Goal: Transaction & Acquisition: Purchase product/service

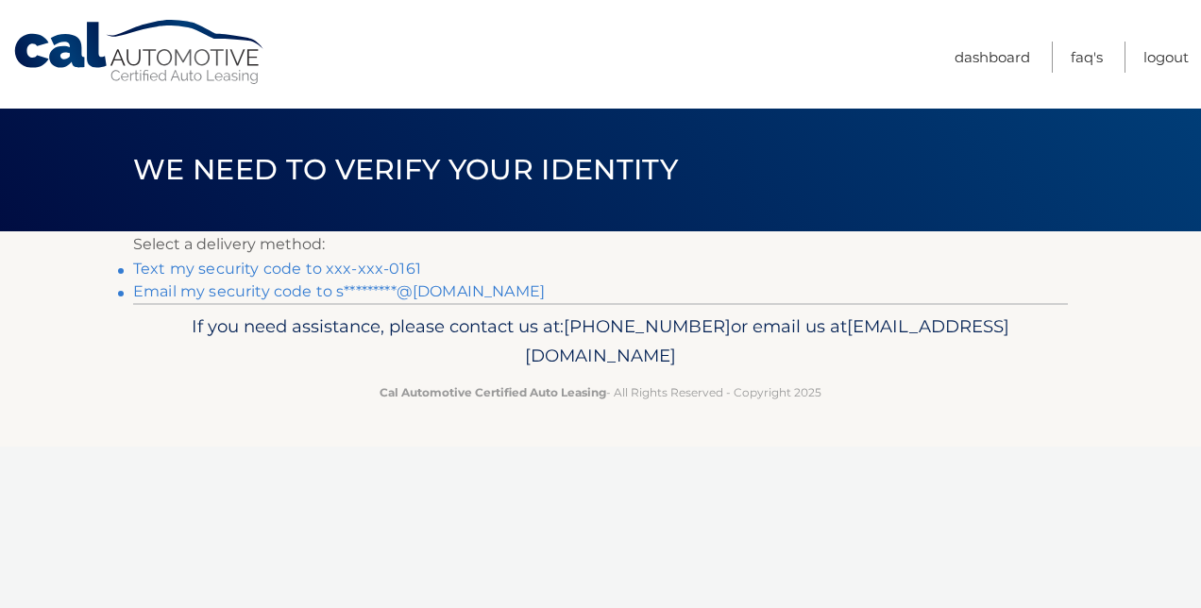
click at [287, 270] on link "Text my security code to xxx-xxx-0161" at bounding box center [277, 269] width 288 height 18
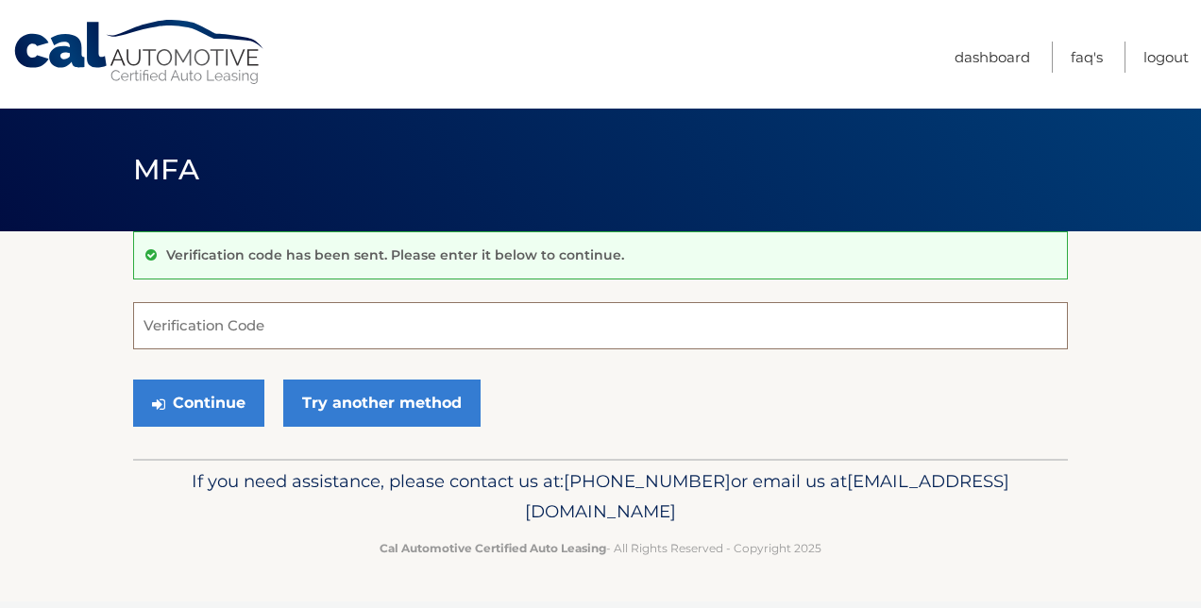
click at [245, 331] on input "Verification Code" at bounding box center [600, 325] width 935 height 47
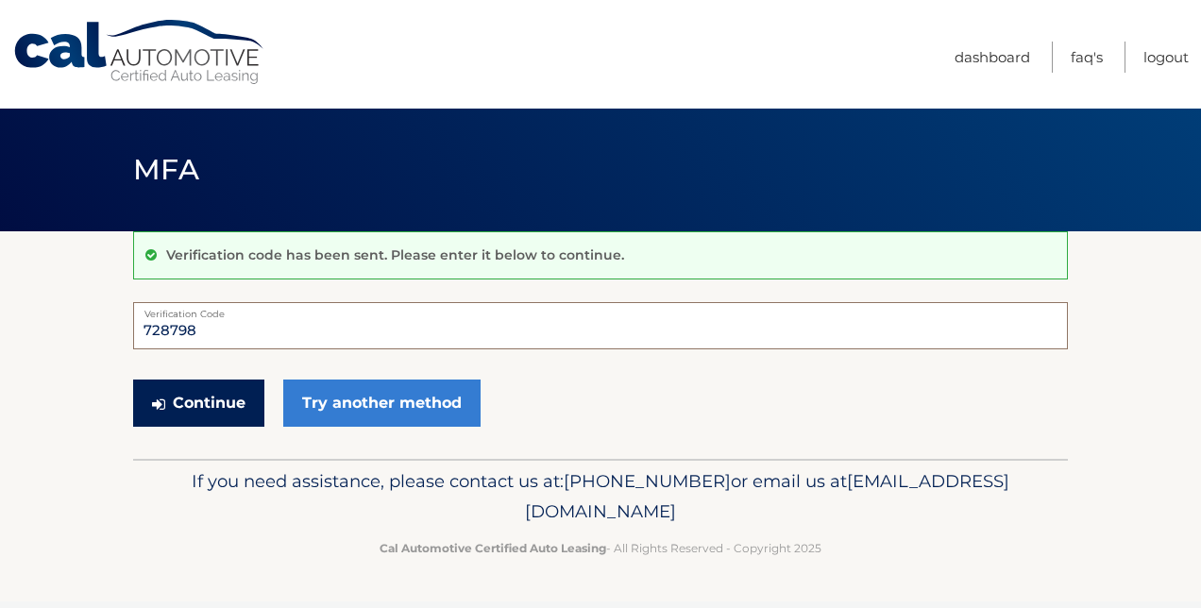
type input "728798"
click at [202, 408] on button "Continue" at bounding box center [198, 403] width 131 height 47
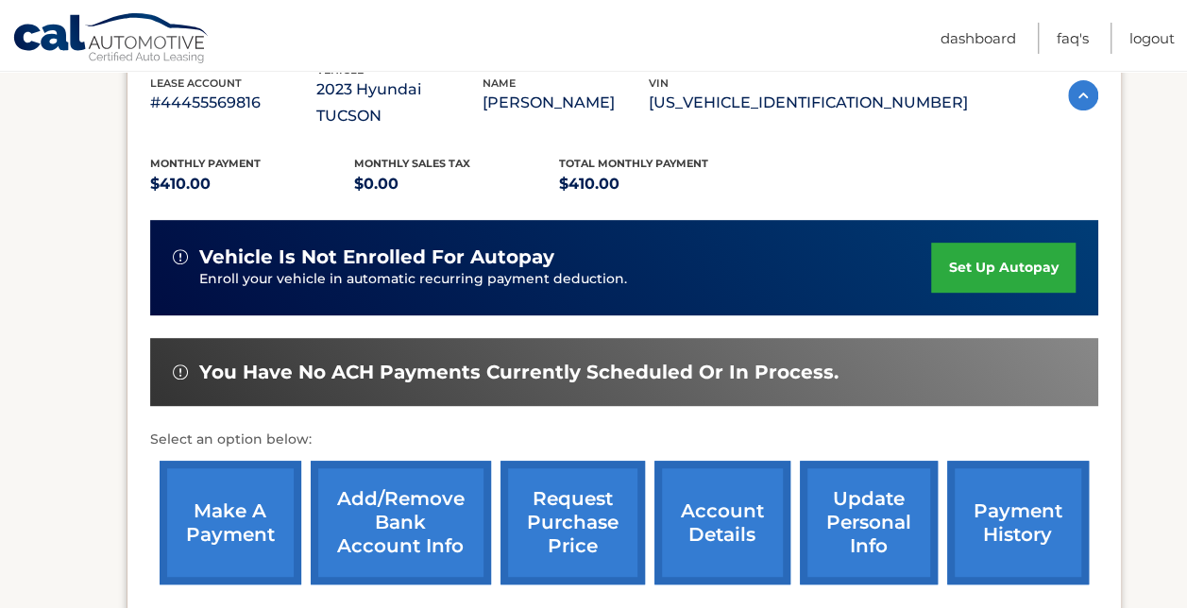
scroll to position [361, 0]
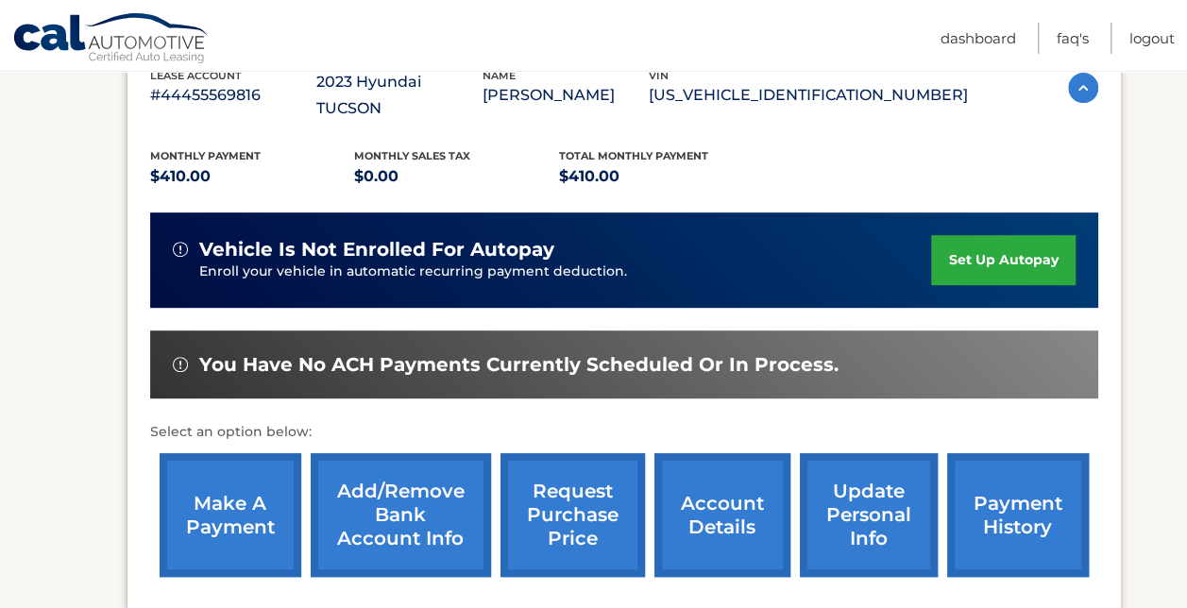
click at [238, 472] on link "make a payment" at bounding box center [231, 515] width 142 height 124
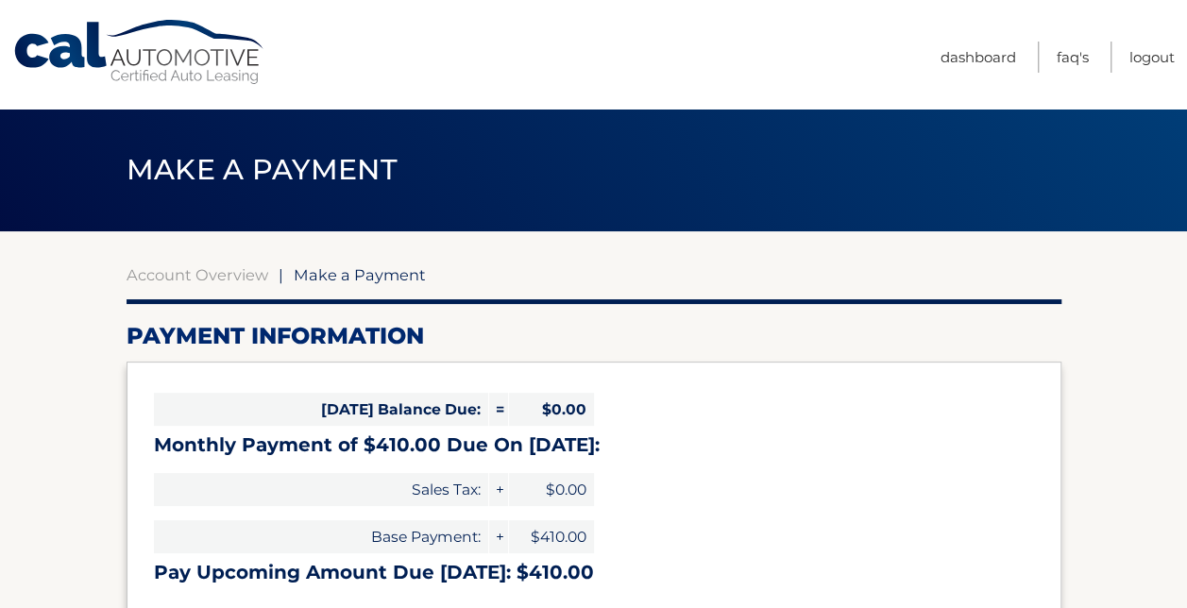
select select "MDAyN2Y5N2EtY2U2My00ZjJlLWI5YmMtNTY1NDY1Y2FiOTdm"
click at [400, 57] on nav "Menu Dashboard FAQ's Logout" at bounding box center [728, 54] width 892 height 109
